Goal: Transaction & Acquisition: Obtain resource

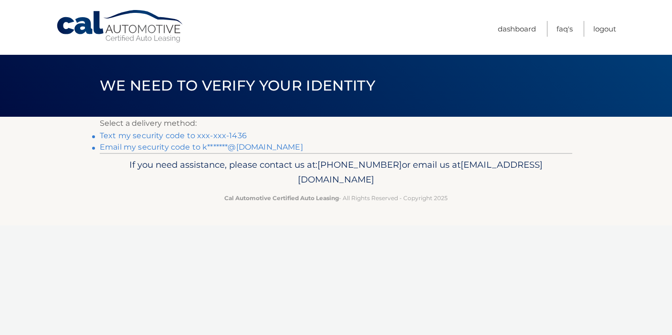
click at [186, 146] on link "Email my security code to k*******@[DOMAIN_NAME]" at bounding box center [201, 147] width 203 height 9
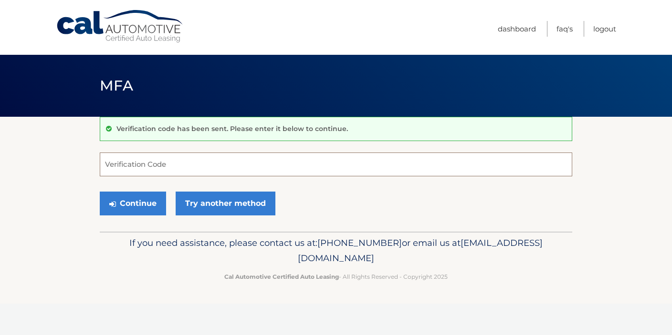
click at [123, 168] on input "Verification Code" at bounding box center [336, 165] width 472 height 24
type input "352503"
click at [128, 200] on button "Continue" at bounding box center [133, 204] width 66 height 24
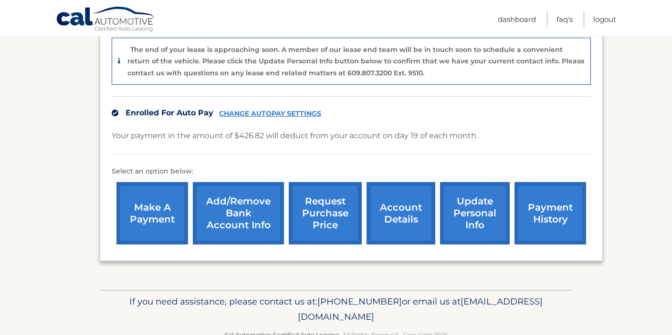
scroll to position [244, 0]
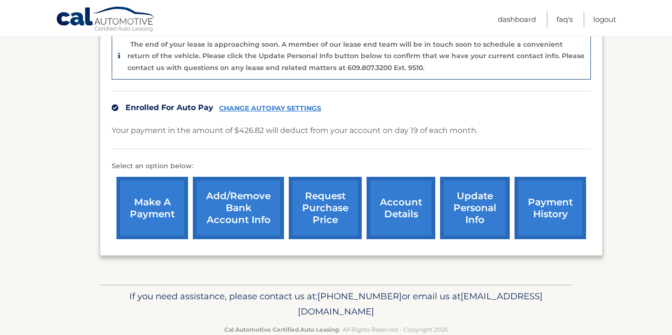
click at [402, 198] on link "account details" at bounding box center [400, 208] width 69 height 63
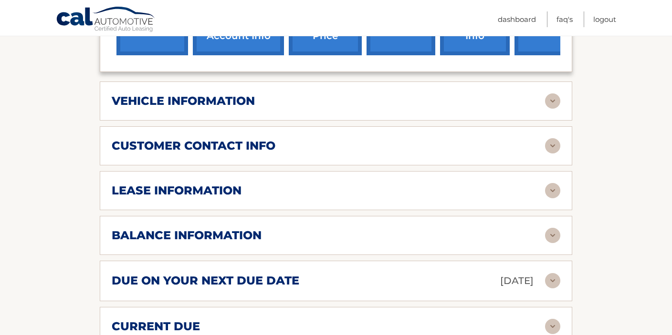
scroll to position [385, 0]
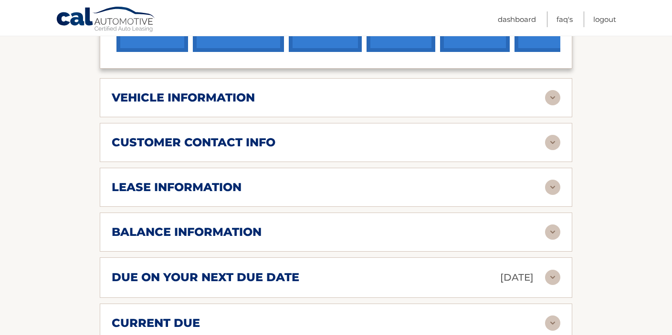
click at [545, 188] on img at bounding box center [552, 187] width 15 height 15
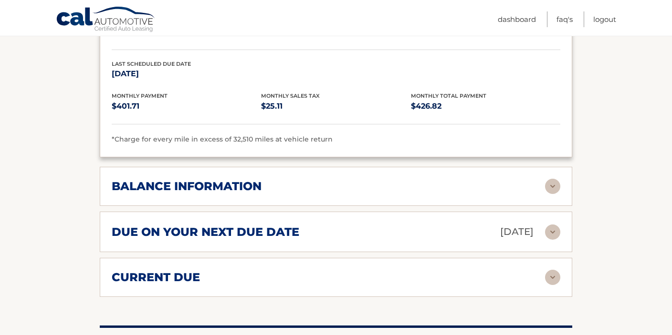
scroll to position [610, 0]
click at [555, 184] on img at bounding box center [552, 185] width 15 height 15
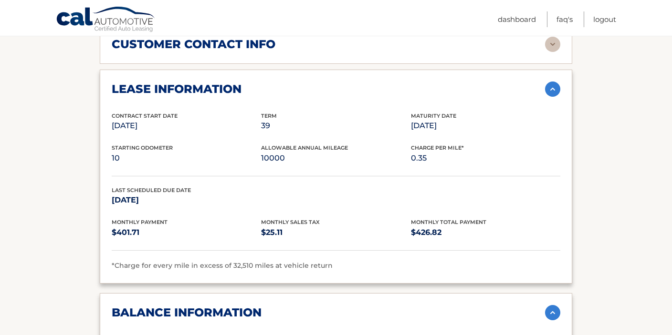
scroll to position [0, 0]
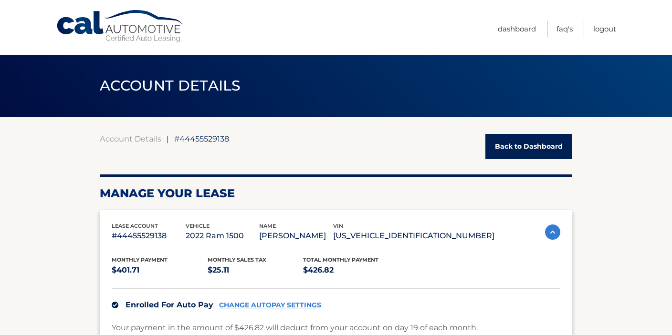
click at [531, 147] on link "Back to Dashboard" at bounding box center [528, 146] width 87 height 25
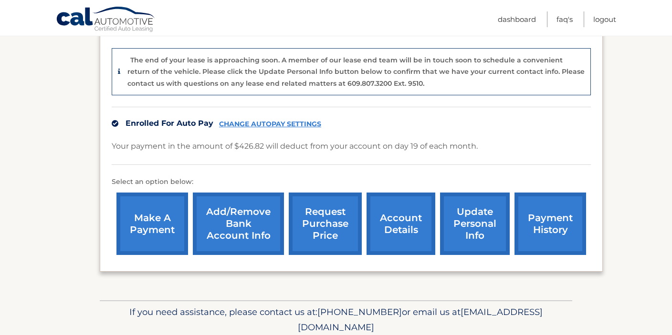
scroll to position [224, 0]
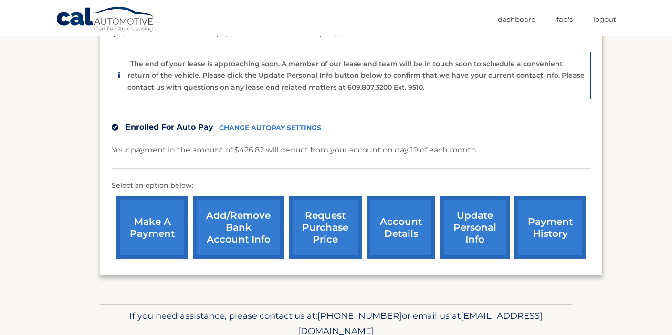
click at [339, 228] on link "request purchase price" at bounding box center [325, 228] width 73 height 63
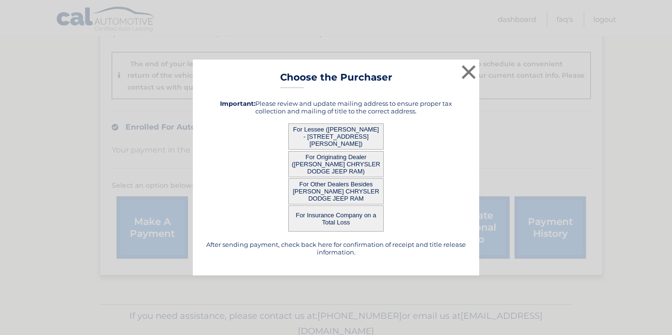
click at [349, 131] on button "For Lessee ([PERSON_NAME] - [STREET_ADDRESS][PERSON_NAME])" at bounding box center [335, 137] width 95 height 26
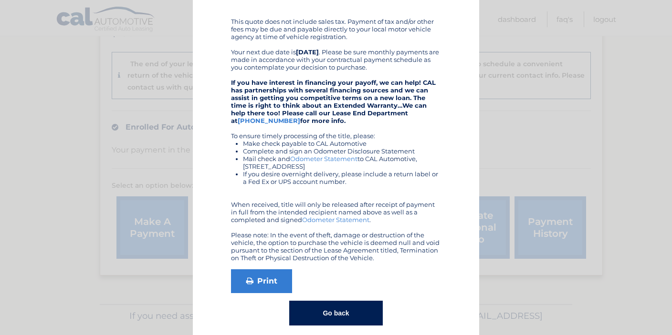
scroll to position [180, 0]
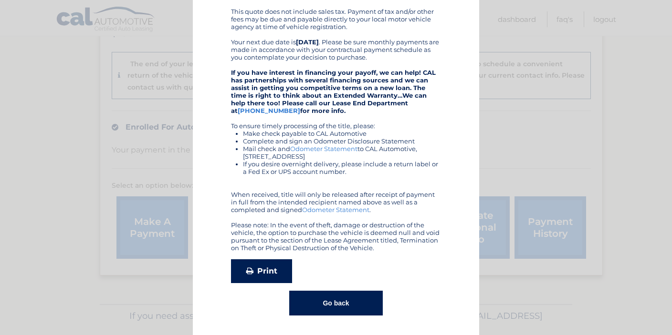
click at [257, 273] on link "Print" at bounding box center [261, 272] width 61 height 24
click at [339, 299] on button "Go back" at bounding box center [335, 303] width 93 height 25
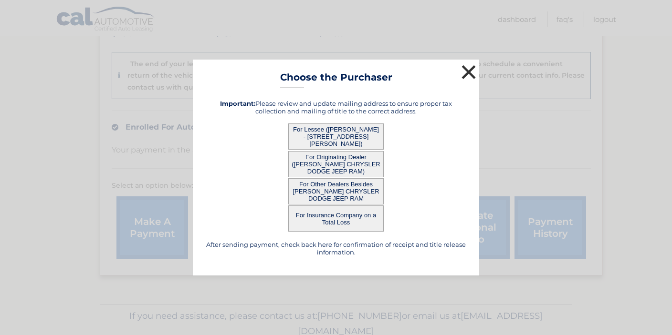
click at [470, 69] on button "×" at bounding box center [468, 72] width 19 height 19
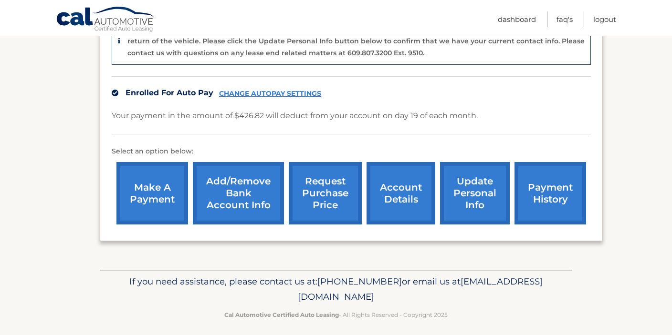
scroll to position [258, 0]
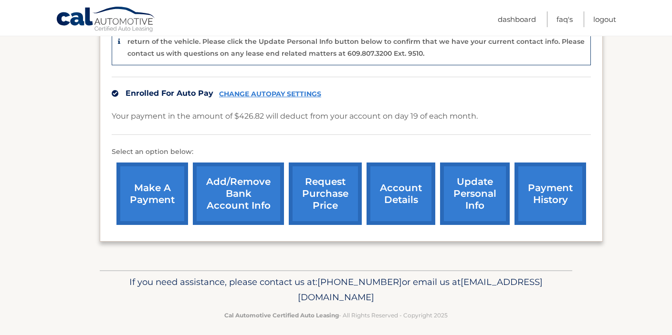
click at [405, 198] on link "account details" at bounding box center [400, 194] width 69 height 63
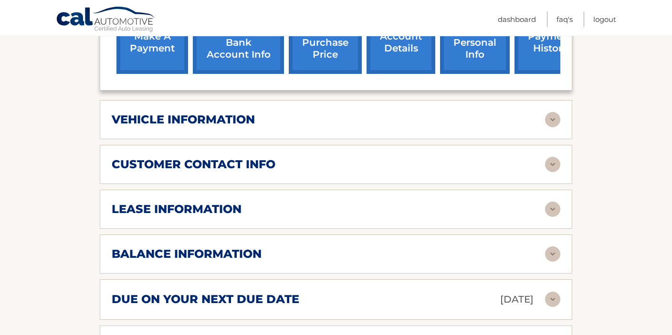
scroll to position [362, 0]
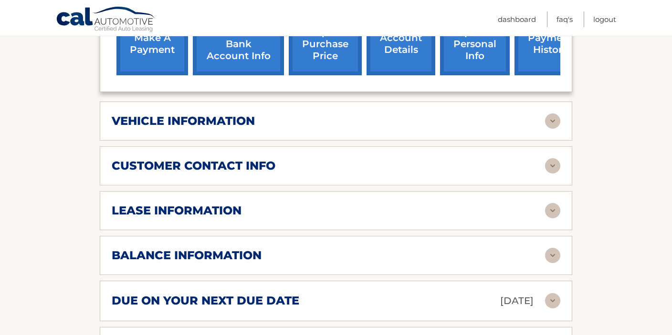
click at [546, 116] on img at bounding box center [552, 121] width 15 height 15
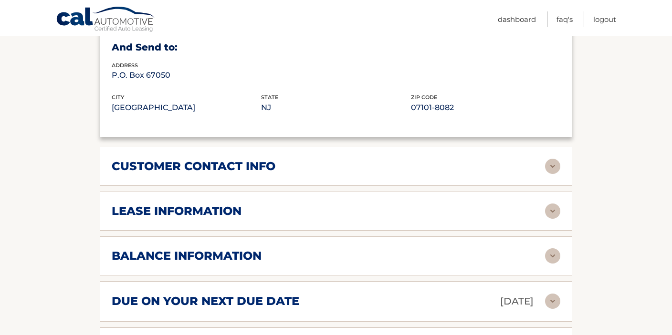
scroll to position [607, 0]
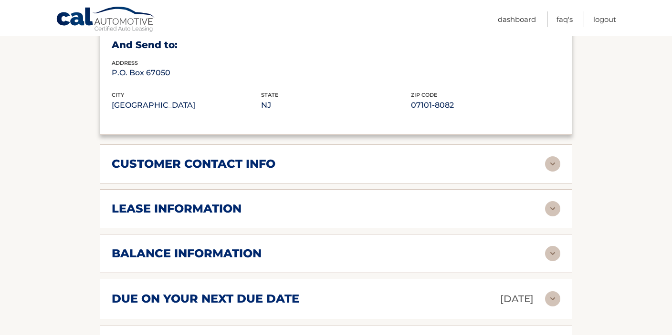
click at [554, 211] on img at bounding box center [552, 208] width 15 height 15
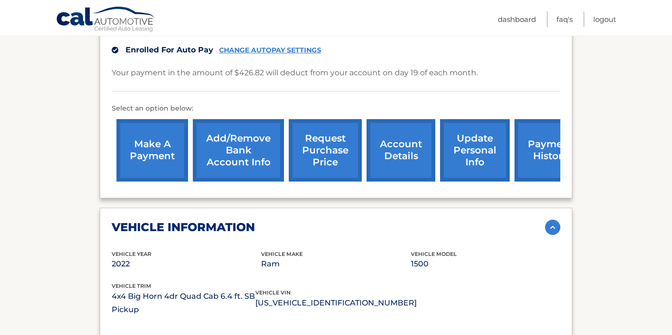
scroll to position [256, 0]
click at [555, 227] on img at bounding box center [552, 226] width 15 height 15
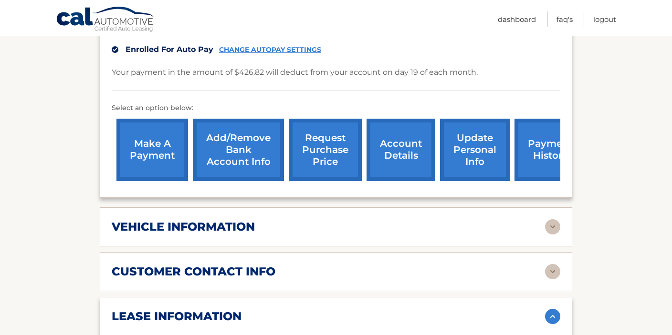
click at [557, 316] on img at bounding box center [552, 316] width 15 height 15
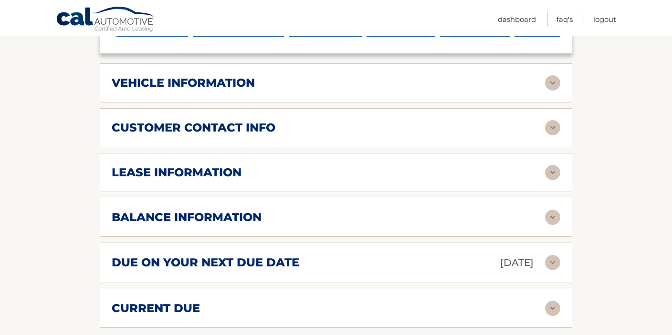
scroll to position [405, 0]
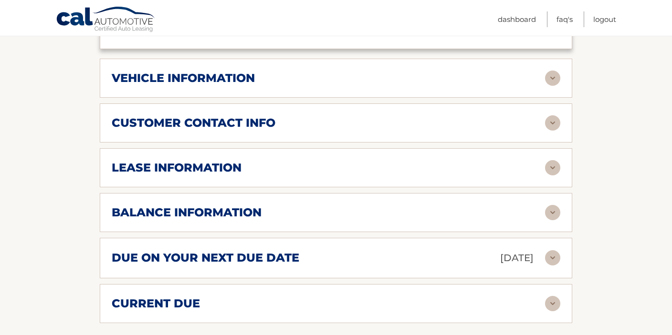
click at [551, 122] on img at bounding box center [552, 122] width 15 height 15
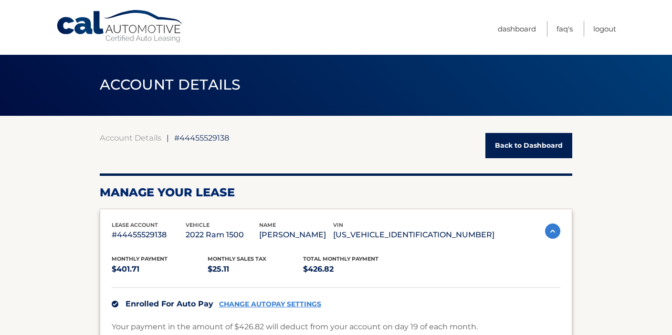
scroll to position [0, 0]
